Goal: Find specific page/section: Find specific page/section

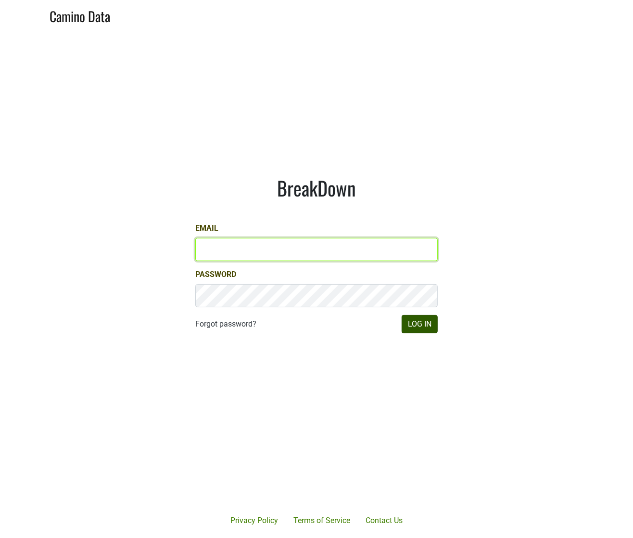
type input "[EMAIL_ADDRESS][DOMAIN_NAME]"
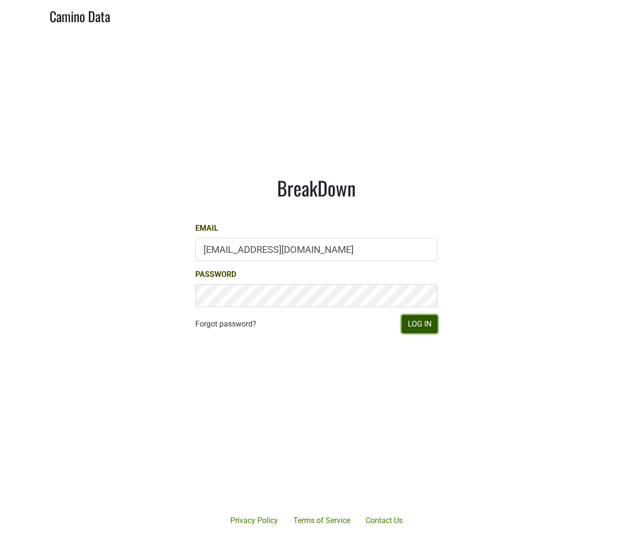
click at [420, 325] on button "Log In" at bounding box center [420, 324] width 36 height 18
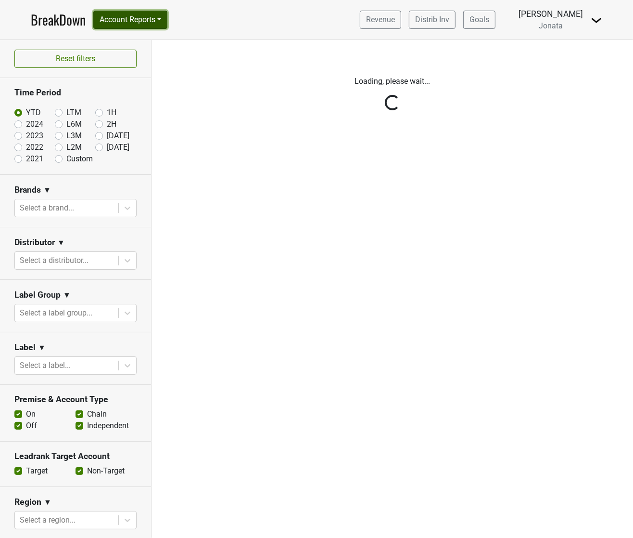
click at [136, 19] on button "Account Reports" at bounding box center [130, 20] width 74 height 18
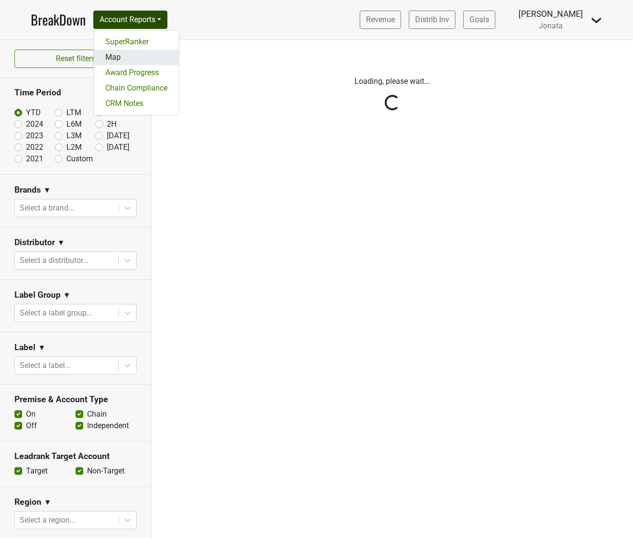
click at [122, 59] on link "Map" at bounding box center [136, 57] width 85 height 15
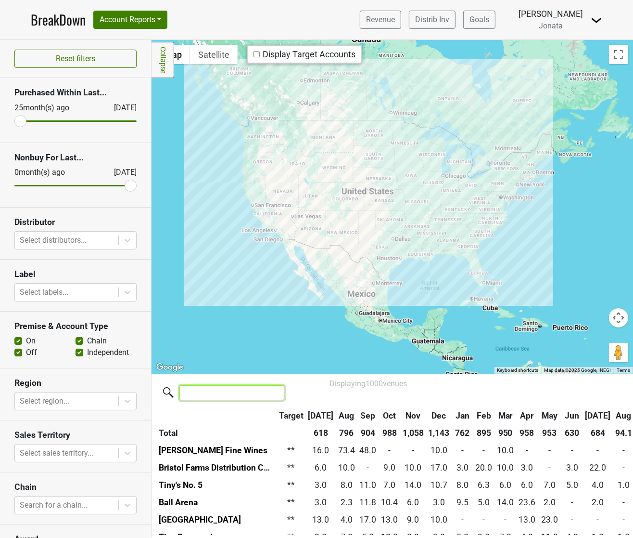
click at [217, 390] on input "search" at bounding box center [231, 392] width 105 height 15
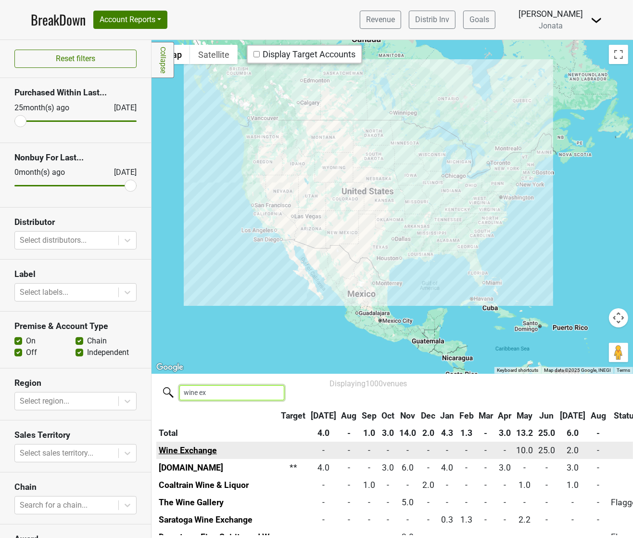
type input "wine ex"
click at [184, 454] on link "Wine Exchange" at bounding box center [188, 450] width 58 height 10
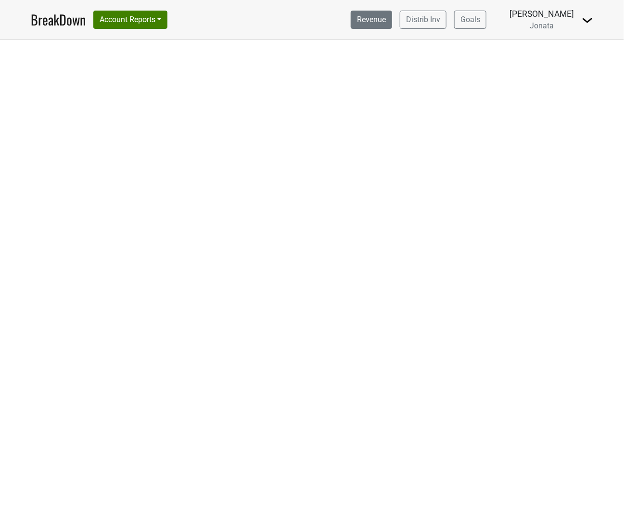
select select "CA"
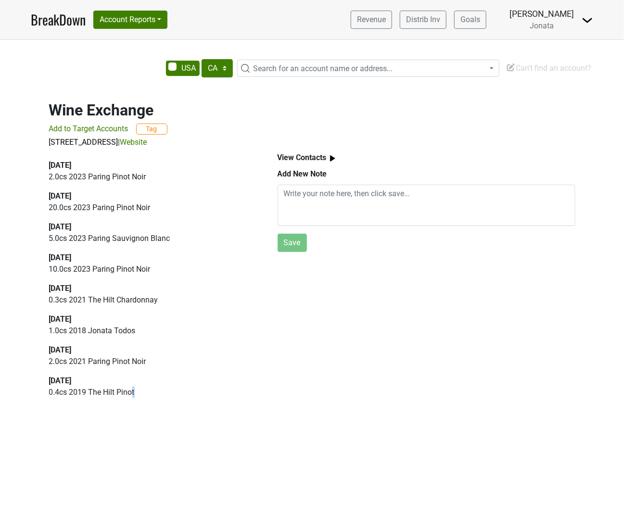
click at [133, 390] on p "0.4 cs 2019 The Hilt Pinot" at bounding box center [152, 393] width 206 height 12
